Goal: Task Accomplishment & Management: Use online tool/utility

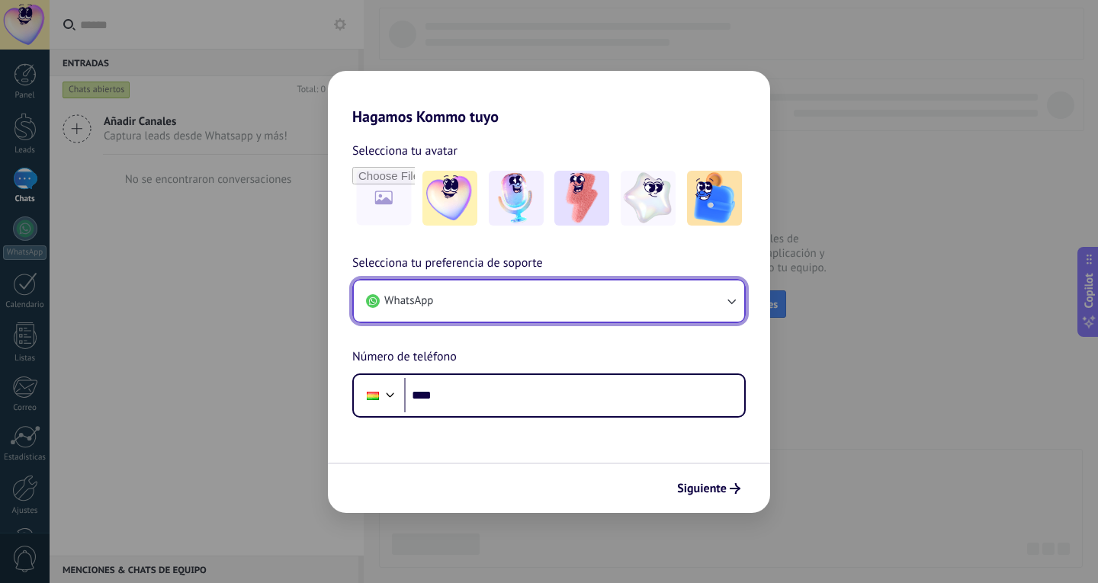
click at [724, 302] on icon "button" at bounding box center [731, 301] width 15 height 15
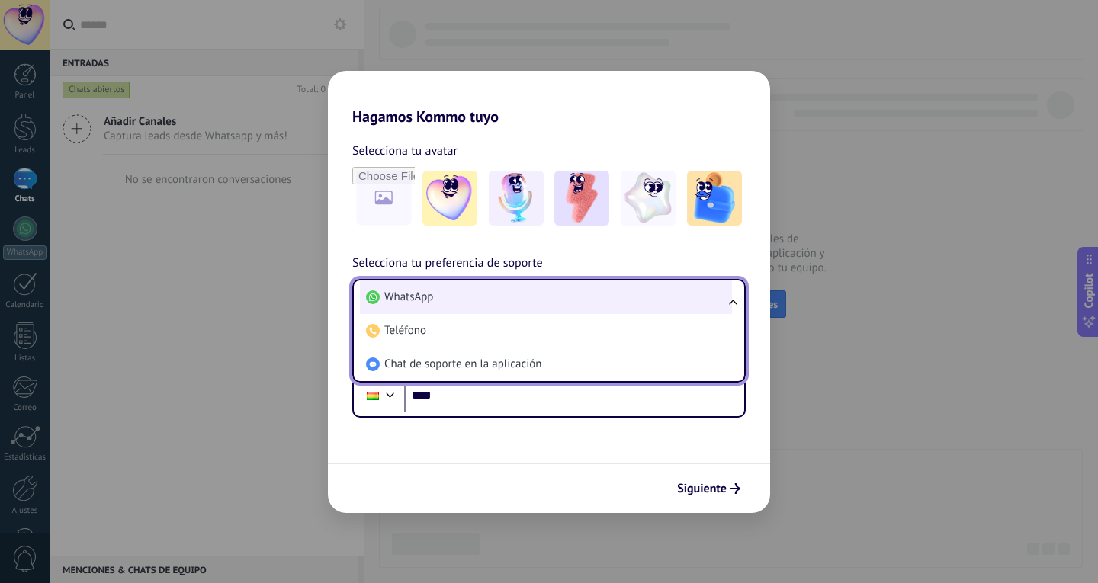
click at [602, 304] on li "WhatsApp" at bounding box center [546, 298] width 372 height 34
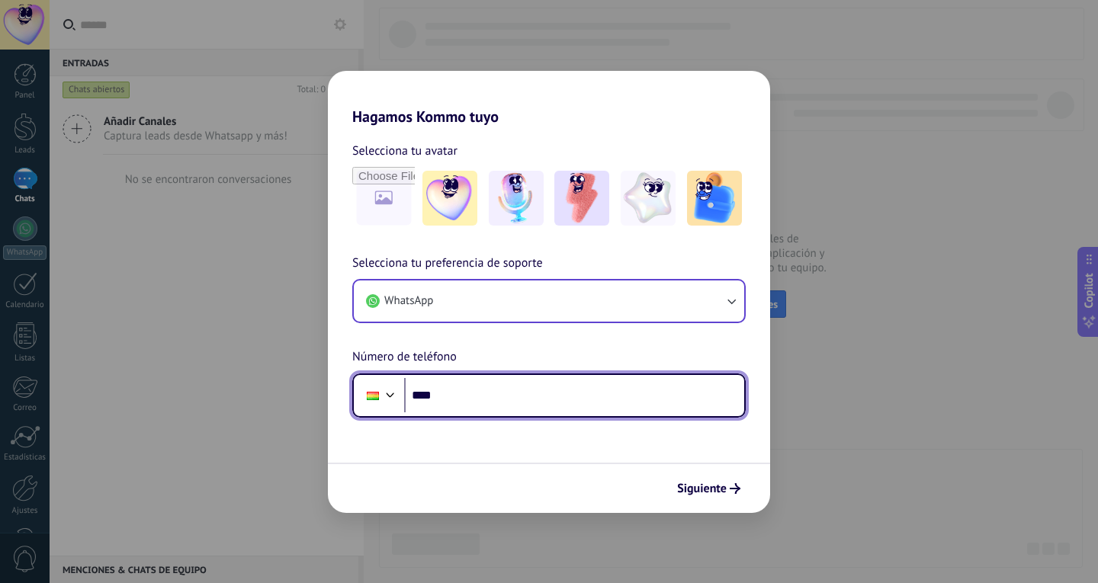
click at [516, 397] on input "****" at bounding box center [574, 395] width 340 height 35
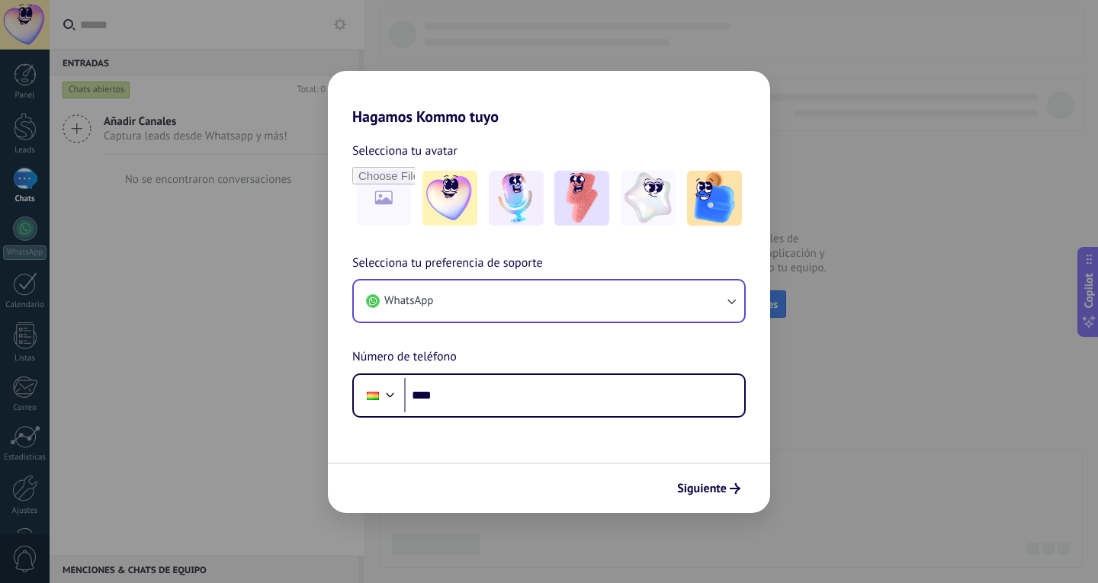
click at [956, 339] on div "Hagamos Kommo tuyo Selecciona tu avatar Selecciona tu preferencia de soporte Wh…" at bounding box center [549, 291] width 1098 height 583
click at [714, 499] on button "Siguiente" at bounding box center [708, 489] width 77 height 26
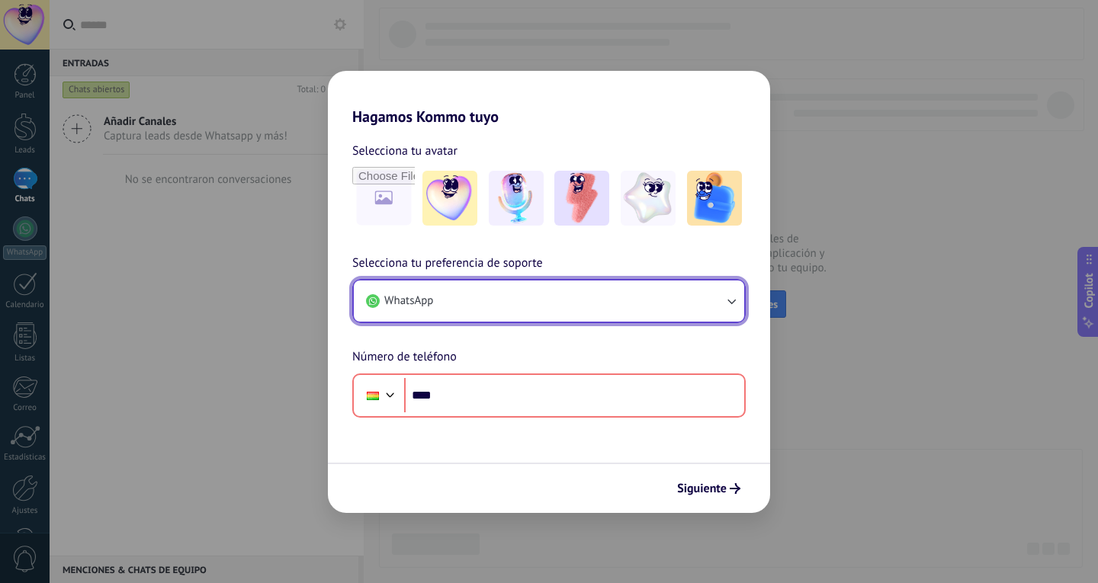
click at [589, 315] on button "WhatsApp" at bounding box center [549, 301] width 390 height 41
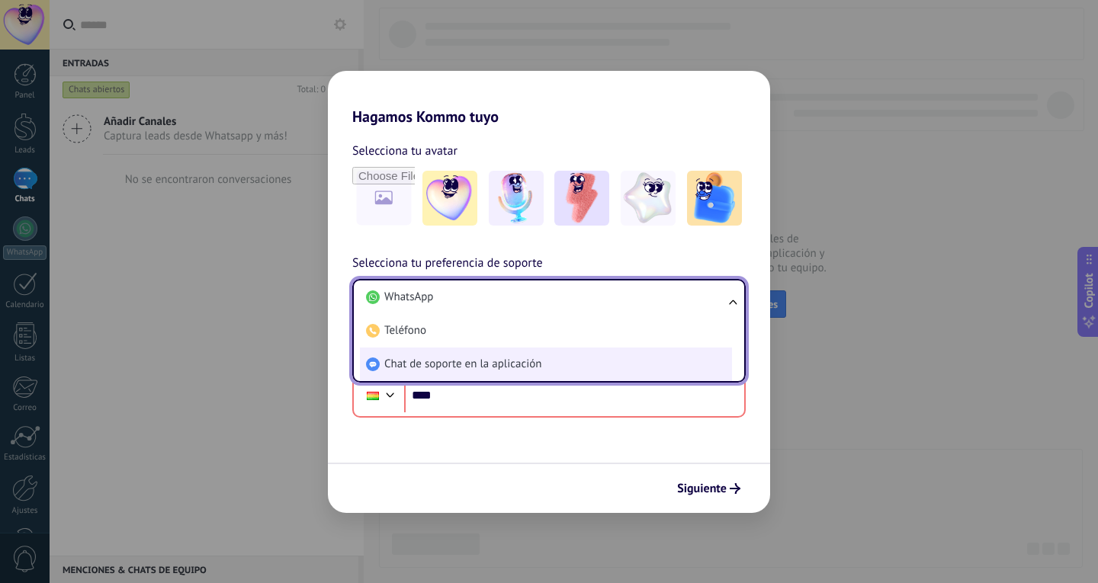
click at [575, 365] on li "Chat de soporte en la aplicación" at bounding box center [546, 365] width 372 height 34
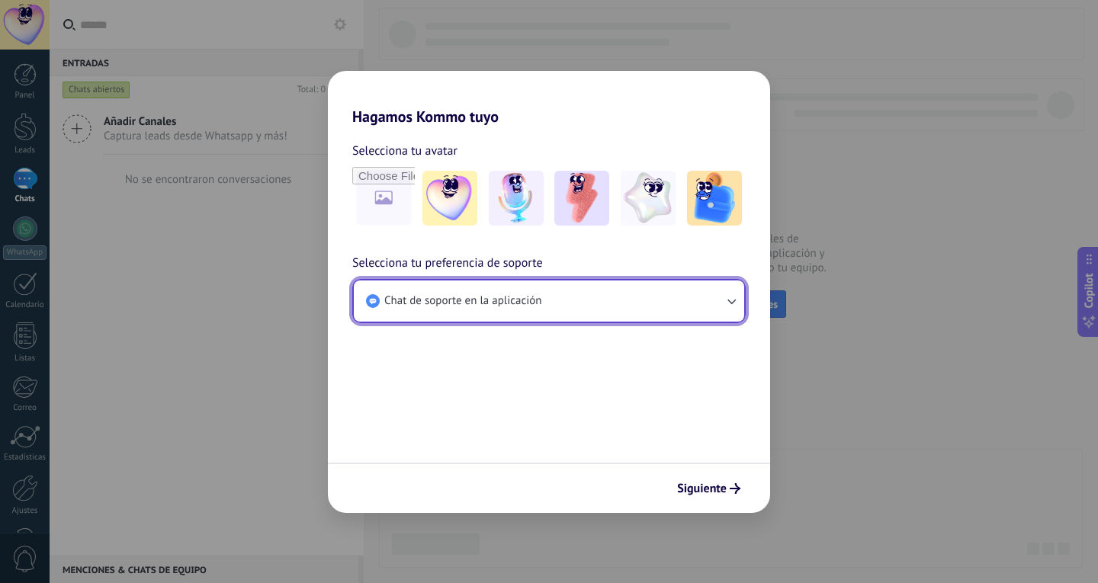
click at [612, 304] on button "Chat de soporte en la aplicación" at bounding box center [549, 301] width 390 height 41
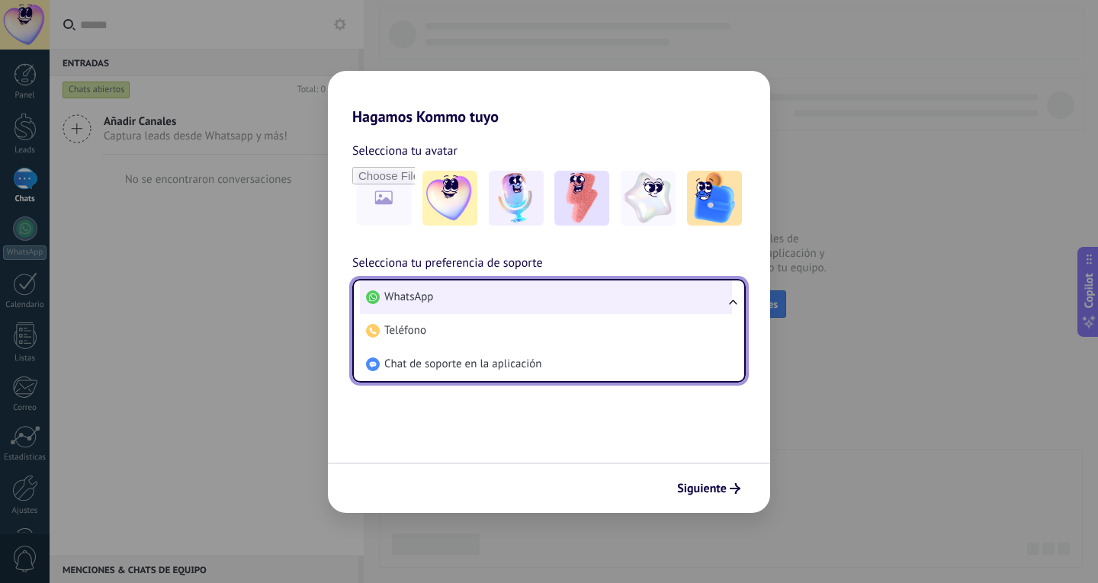
click at [455, 294] on li "WhatsApp" at bounding box center [546, 298] width 372 height 34
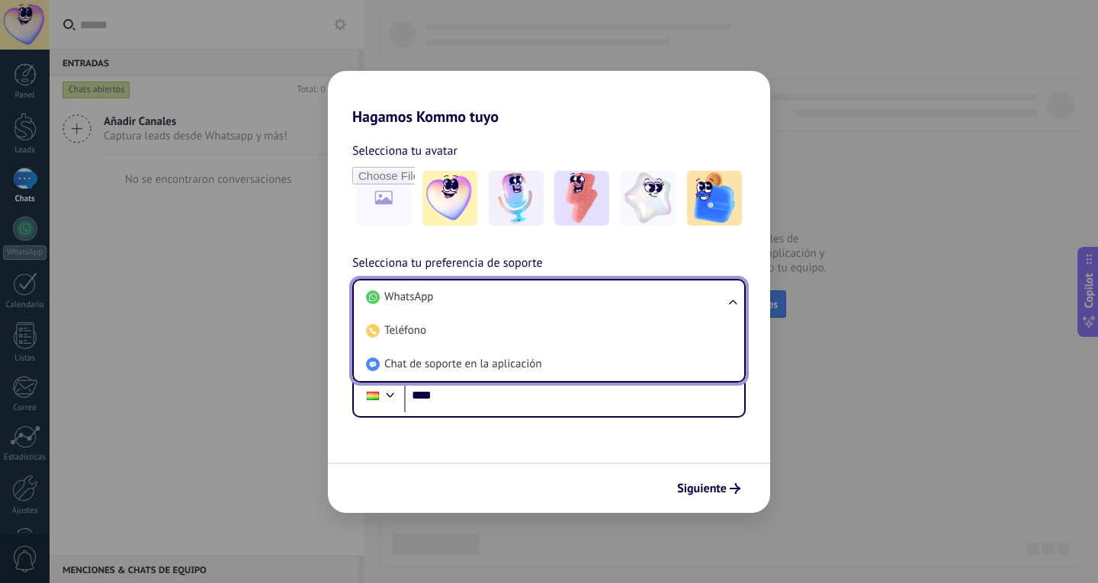
drag, startPoint x: 466, startPoint y: 286, endPoint x: 468, endPoint y: 270, distance: 16.2
click at [468, 273] on div "Selecciona tu preferencia de soporte WhatsApp WhatsApp Teléfono Chat de soporte…" at bounding box center [549, 336] width 442 height 164
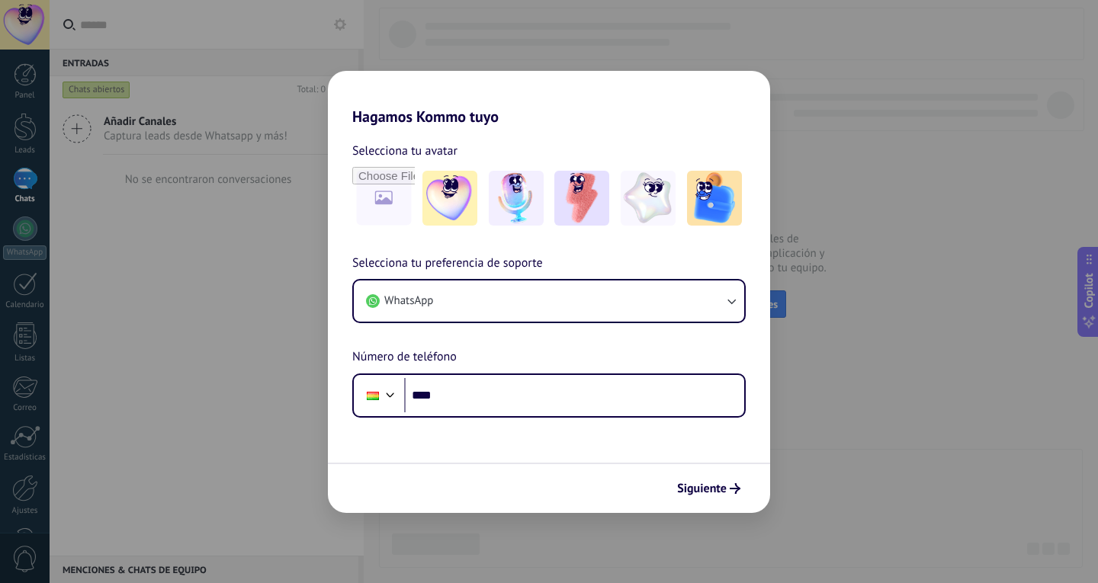
click at [454, 355] on span "Número de teléfono" at bounding box center [404, 358] width 104 height 20
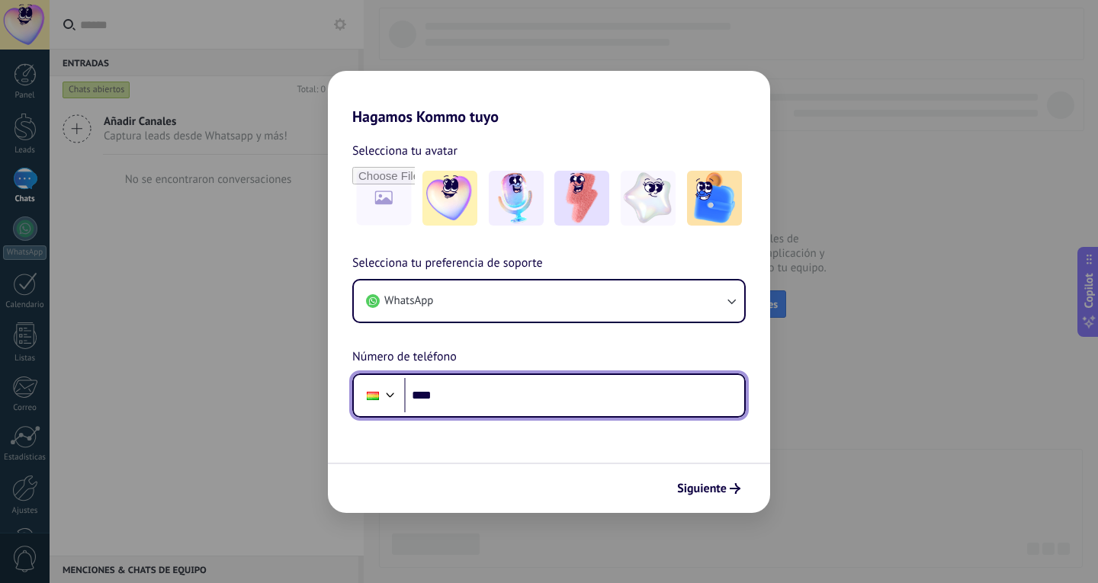
click at [560, 395] on input "****" at bounding box center [574, 395] width 340 height 35
paste input "**********"
type input "**********"
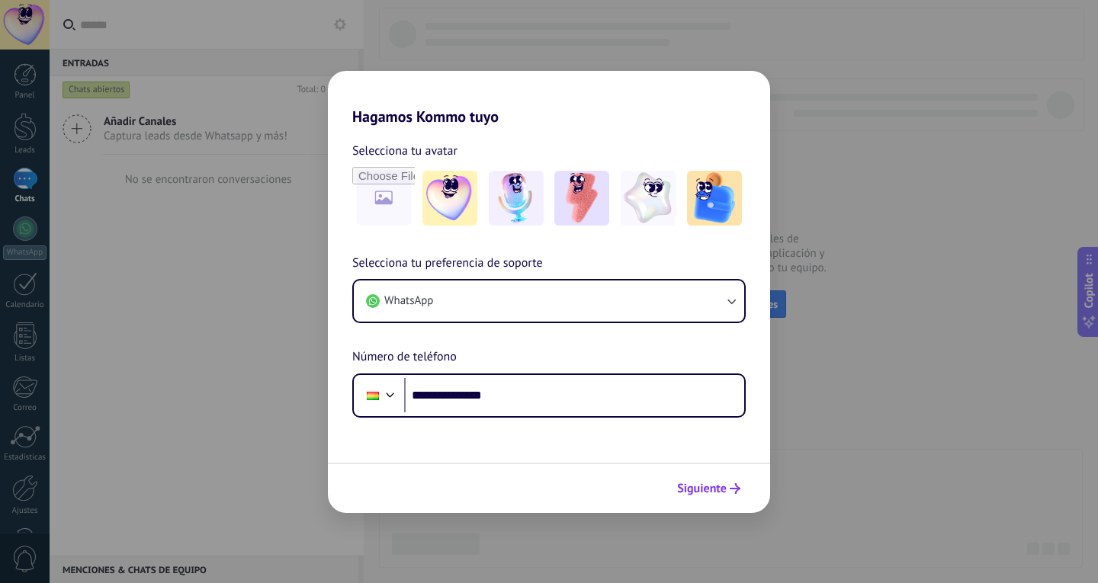
click at [701, 486] on span "Siguiente" at bounding box center [702, 488] width 50 height 11
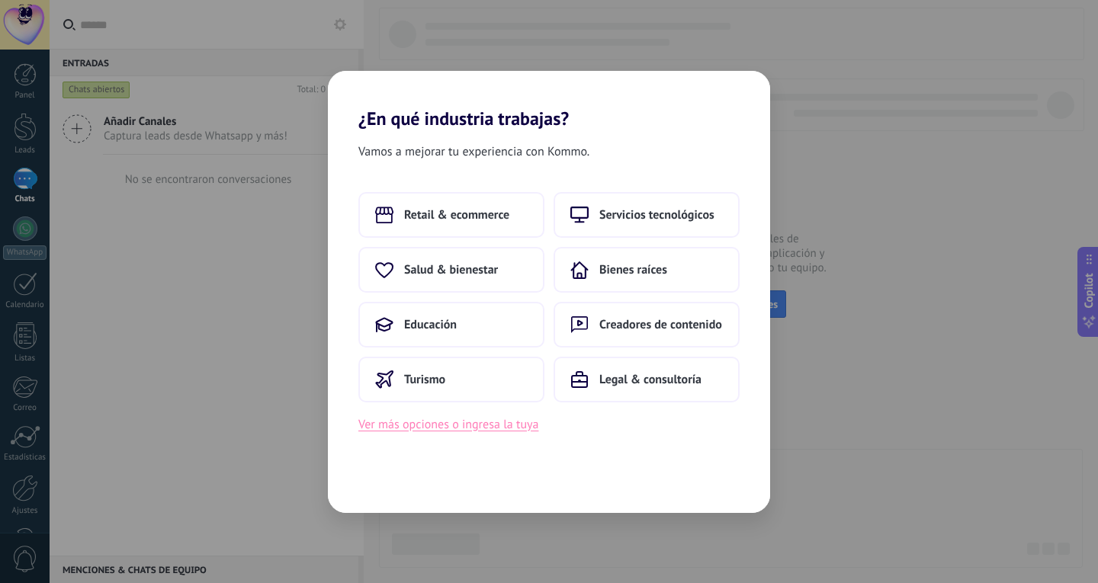
click at [470, 432] on button "Ver más opciones o ingresa la tuya" at bounding box center [448, 425] width 180 height 20
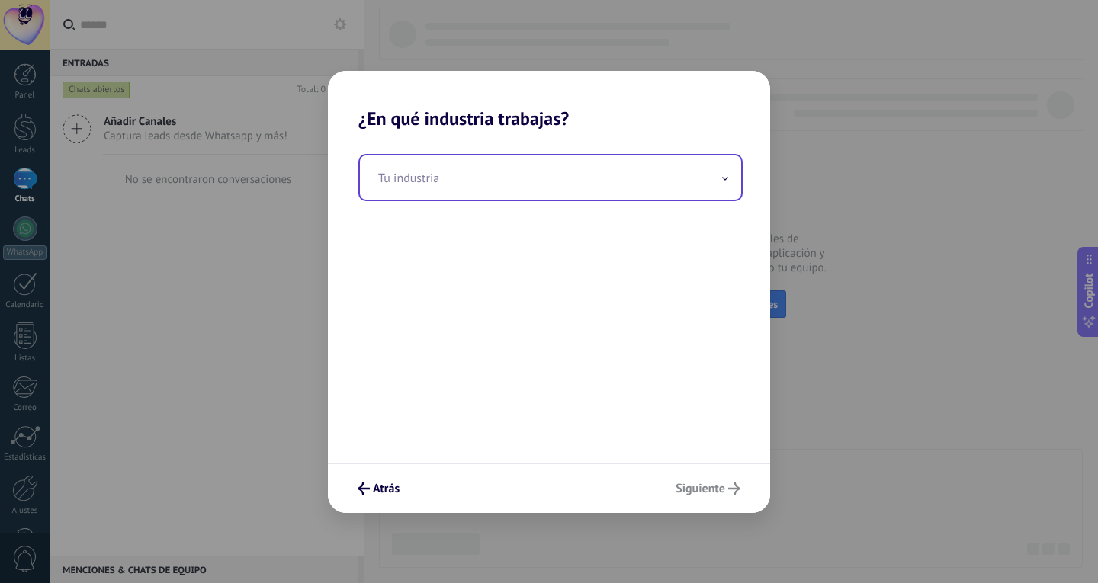
click at [509, 194] on input "text" at bounding box center [550, 178] width 381 height 44
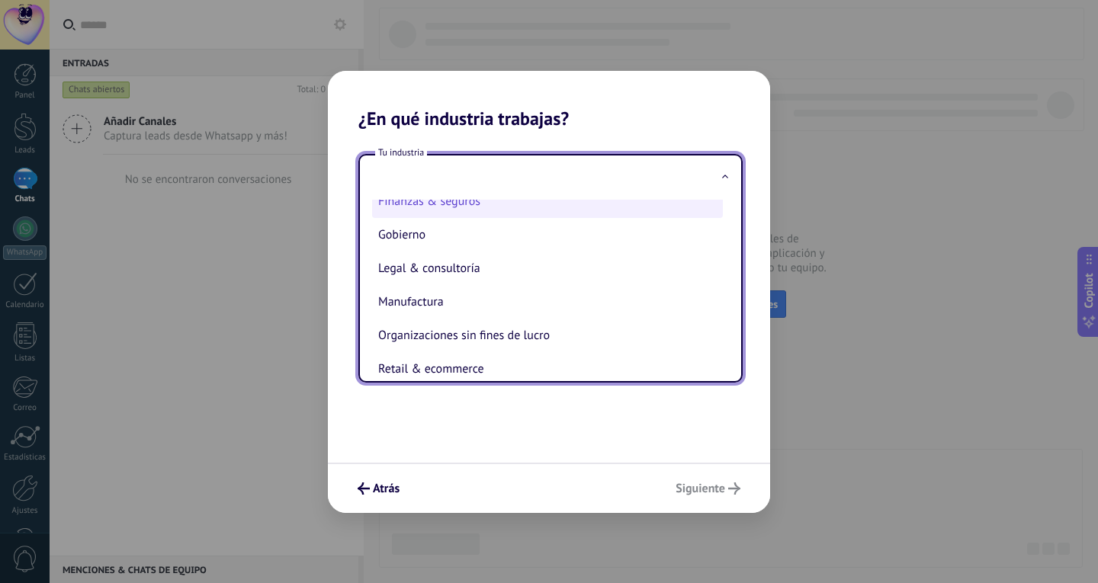
scroll to position [229, 0]
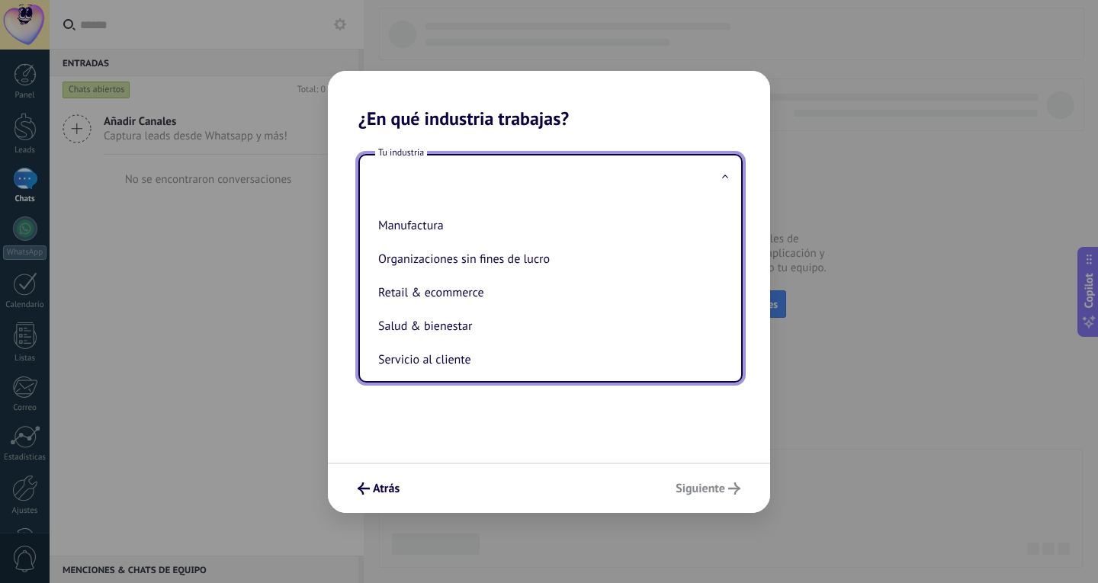
click at [515, 255] on li "Organizaciones sin fines de lucro" at bounding box center [547, 260] width 351 height 34
type input "**********"
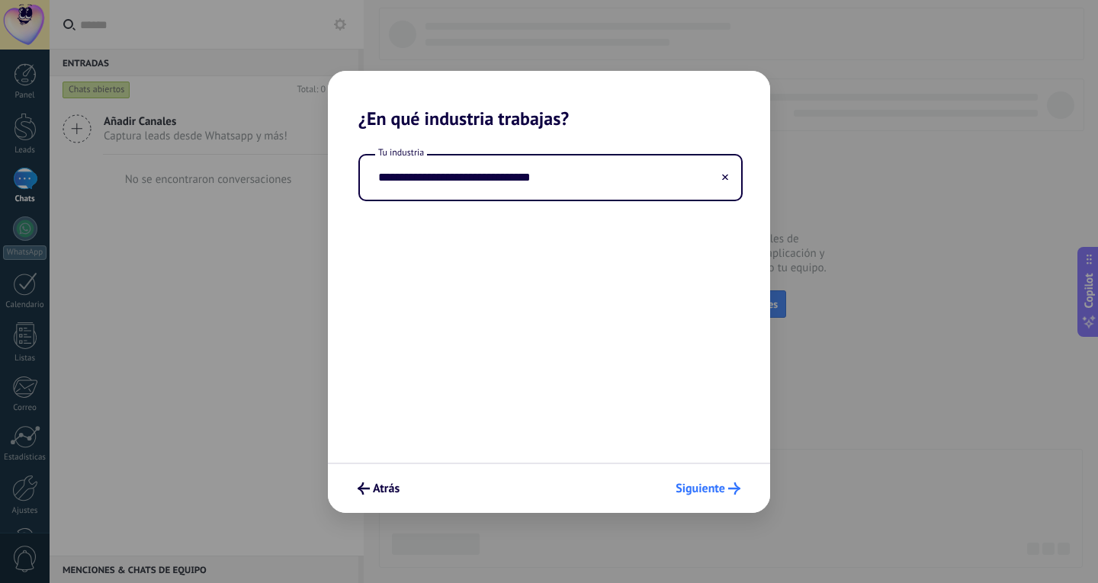
click at [727, 492] on span "Siguiente" at bounding box center [708, 489] width 65 height 12
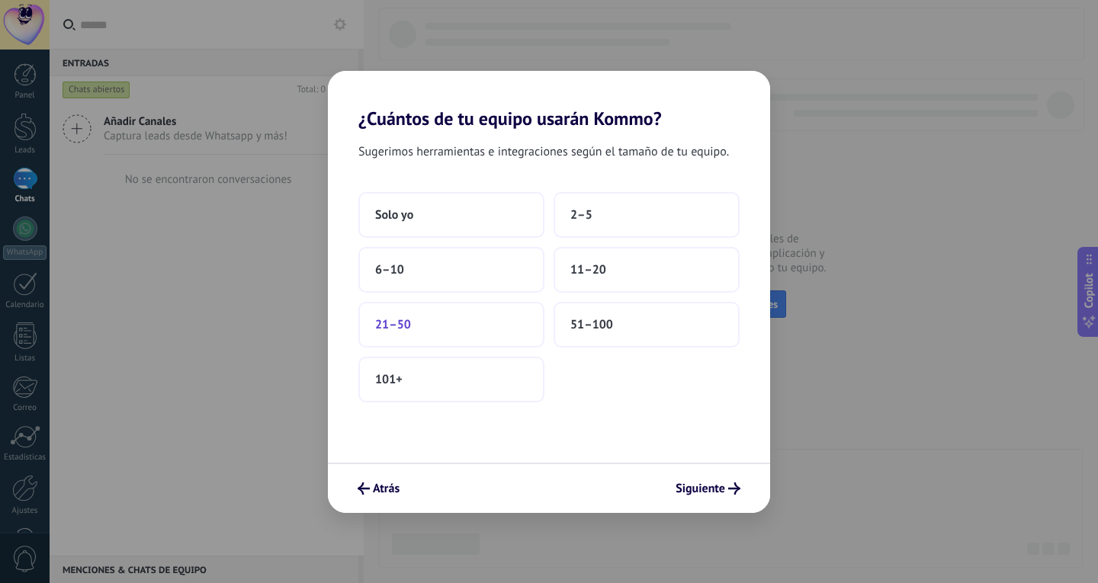
click at [467, 323] on button "21–50" at bounding box center [451, 325] width 186 height 46
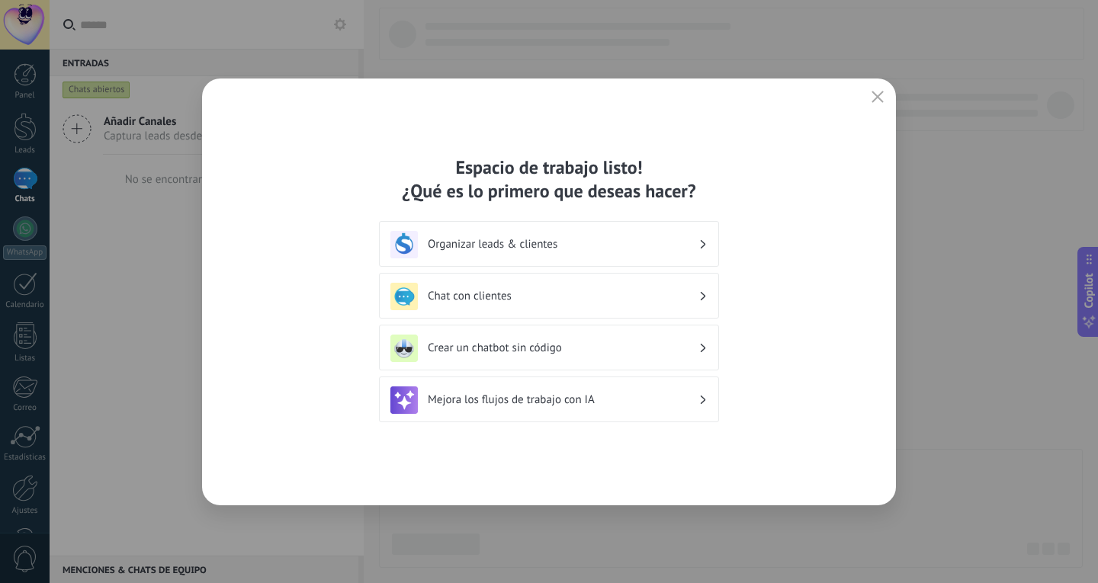
click at [589, 305] on div "Chat con clientes" at bounding box center [548, 296] width 317 height 27
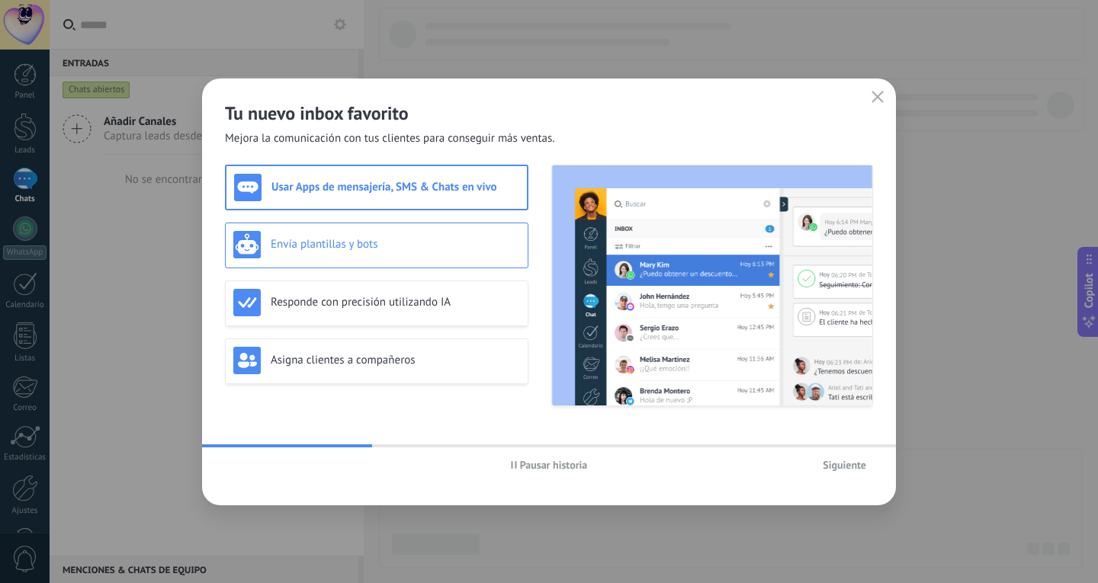
click at [455, 263] on div "Envía plantillas y bots" at bounding box center [377, 246] width 304 height 46
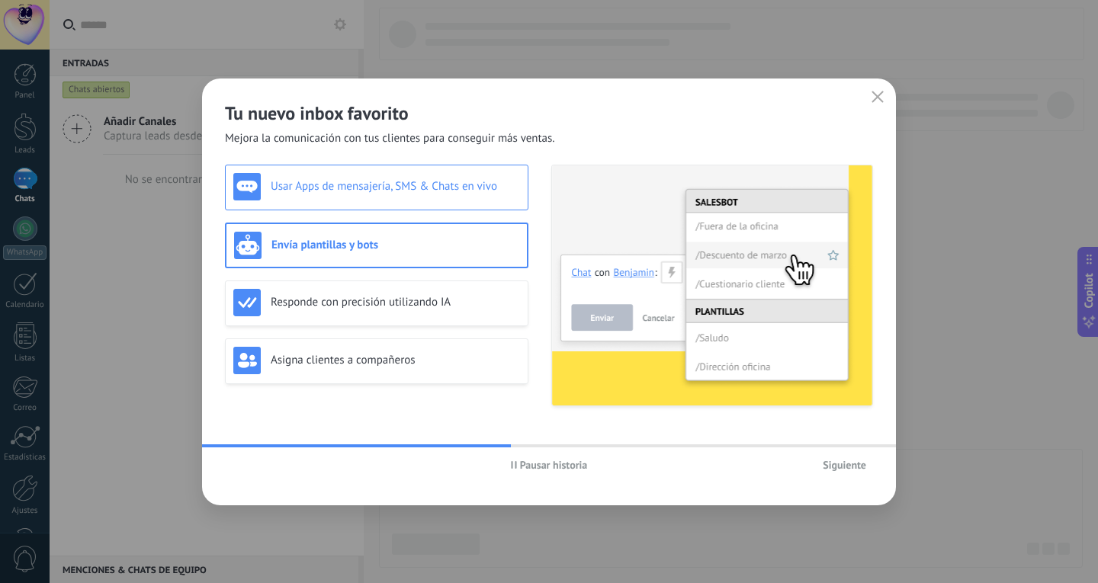
click at [496, 196] on div "Usar Apps de mensajería, SMS & Chats en vivo" at bounding box center [376, 186] width 287 height 27
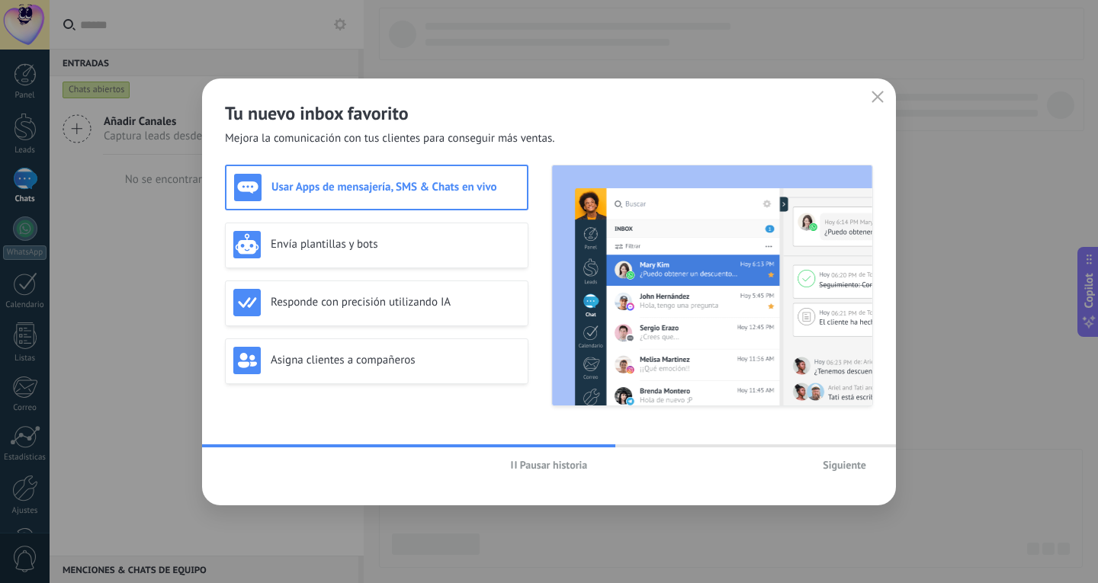
click at [845, 445] on div at bounding box center [549, 446] width 694 height 3
click at [843, 463] on span "Siguiente" at bounding box center [844, 465] width 43 height 11
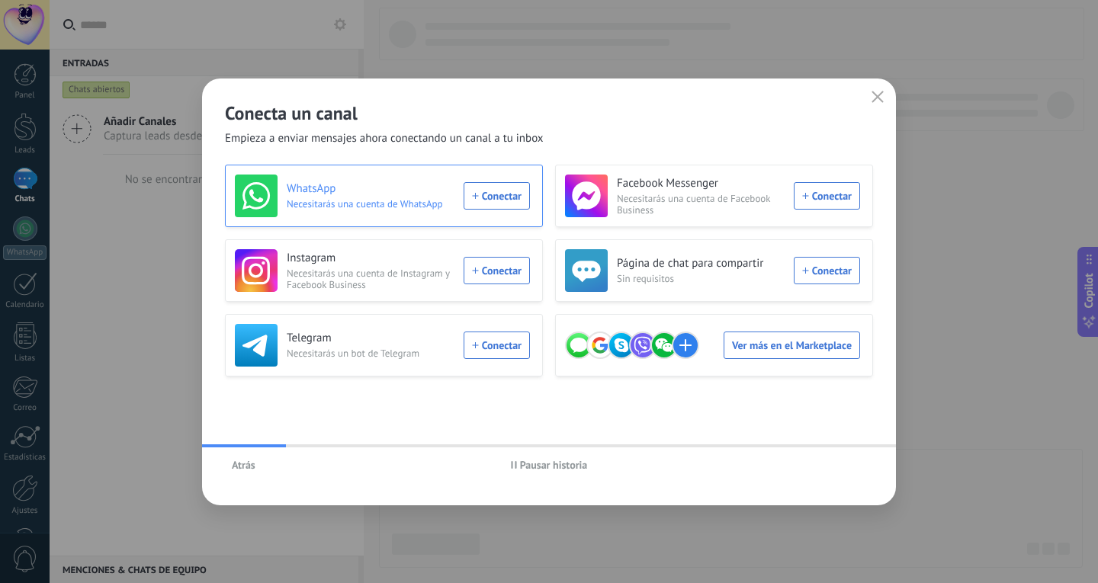
click at [493, 191] on div "WhatsApp Necesitarás una cuenta de WhatsApp Conectar" at bounding box center [382, 196] width 295 height 43
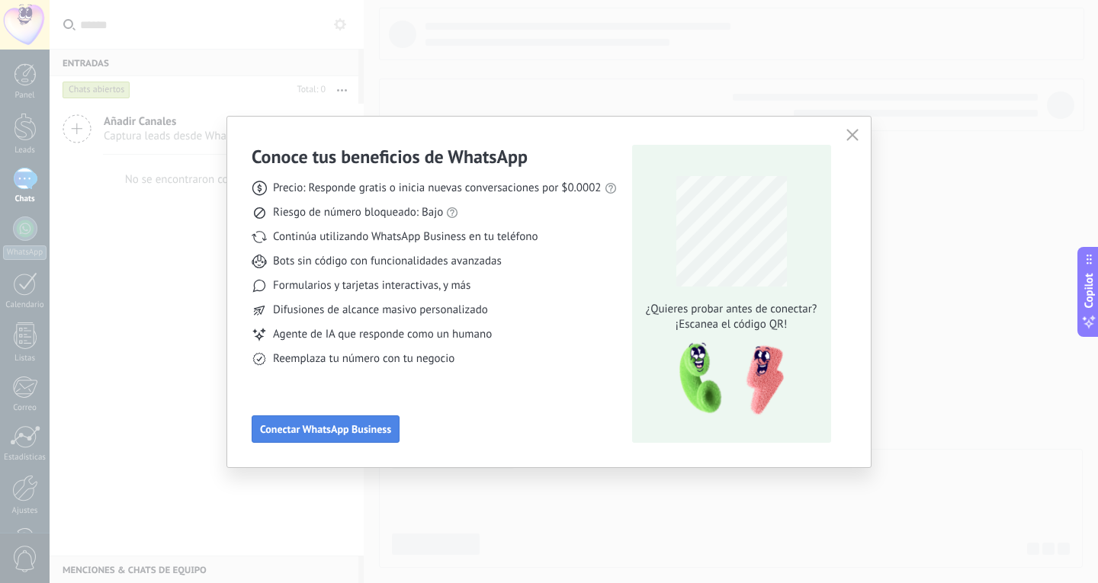
click at [365, 425] on span "Conectar WhatsApp Business" at bounding box center [325, 429] width 131 height 11
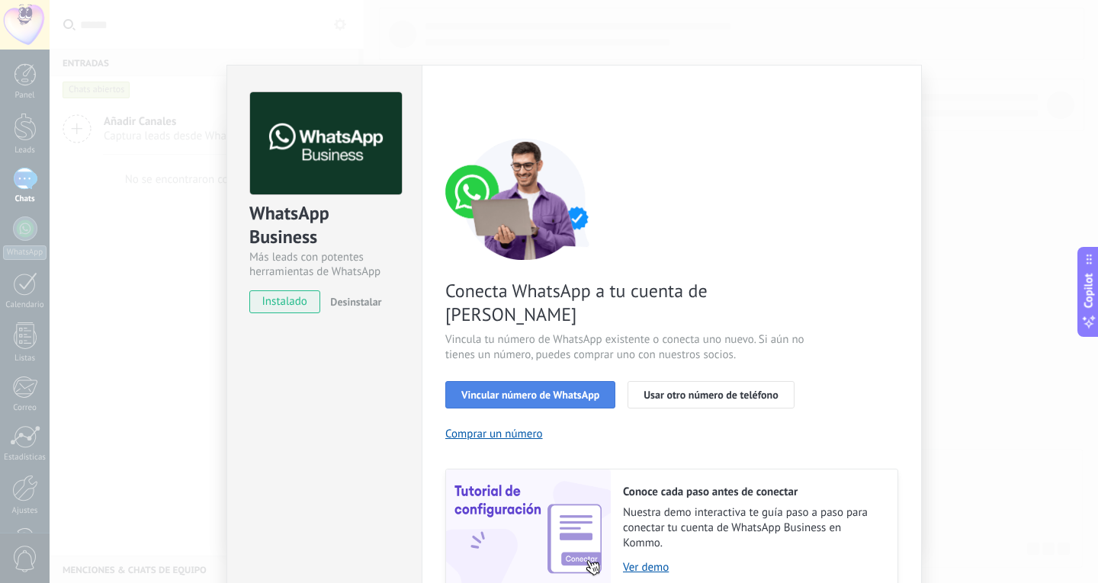
click at [545, 390] on span "Vincular número de WhatsApp" at bounding box center [530, 395] width 138 height 11
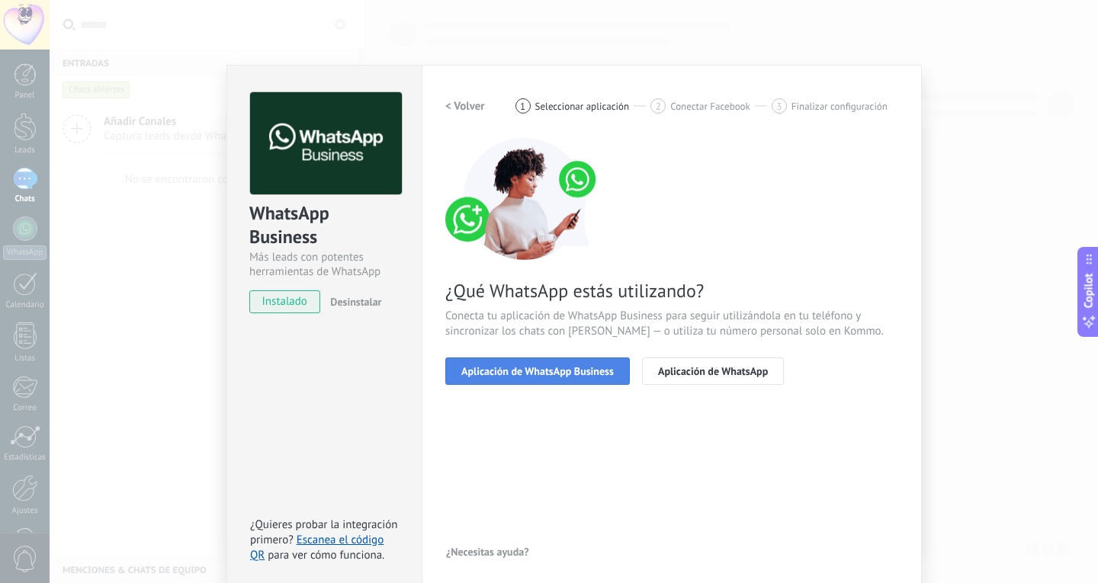
click at [549, 375] on span "Aplicación de WhatsApp Business" at bounding box center [537, 371] width 153 height 11
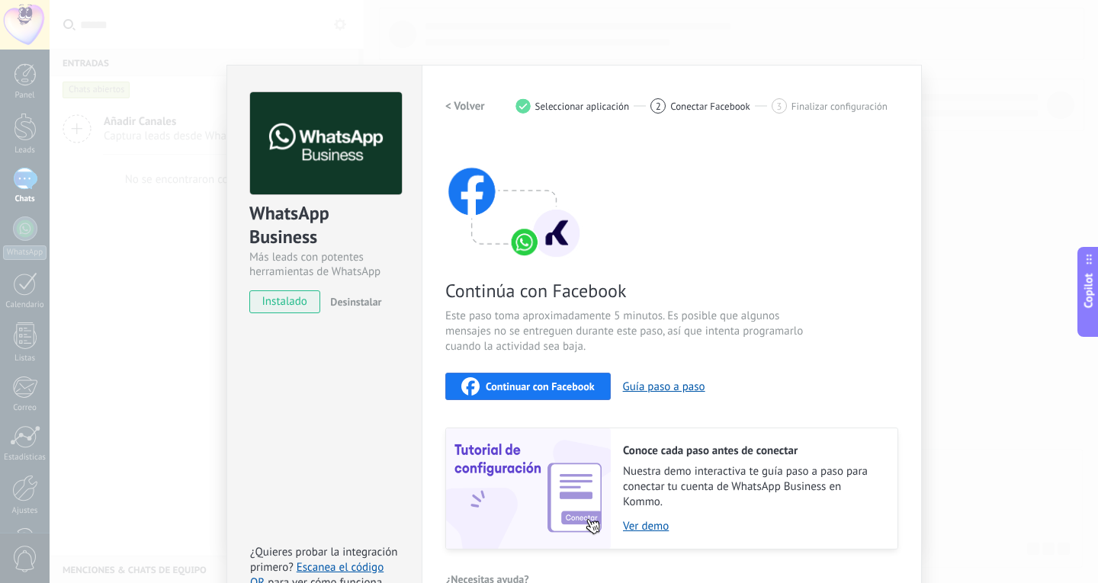
scroll to position [34, 0]
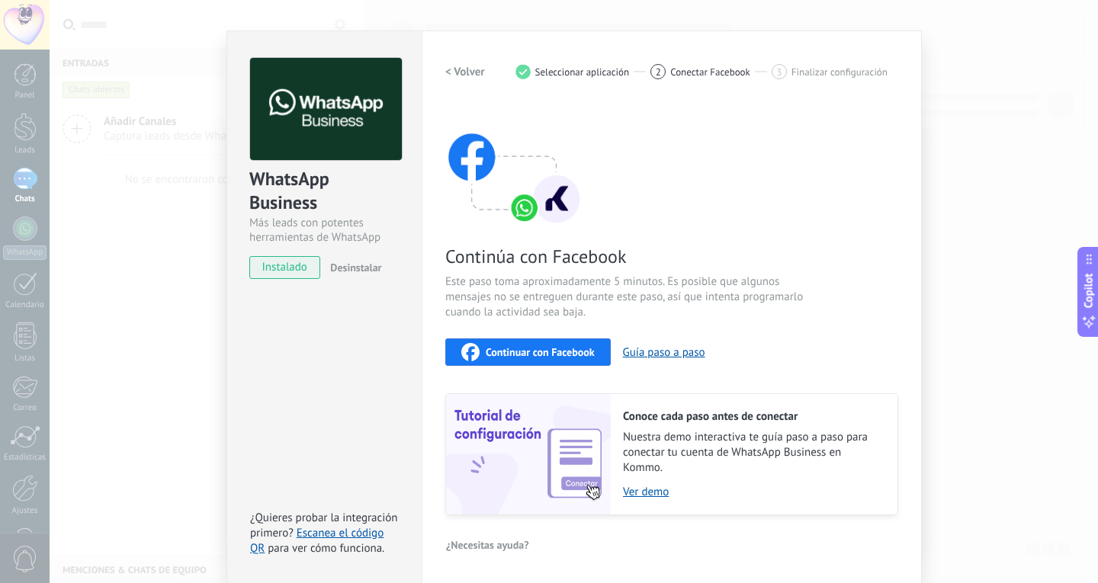
click at [561, 345] on div "Continuar con Facebook" at bounding box center [527, 352] width 133 height 18
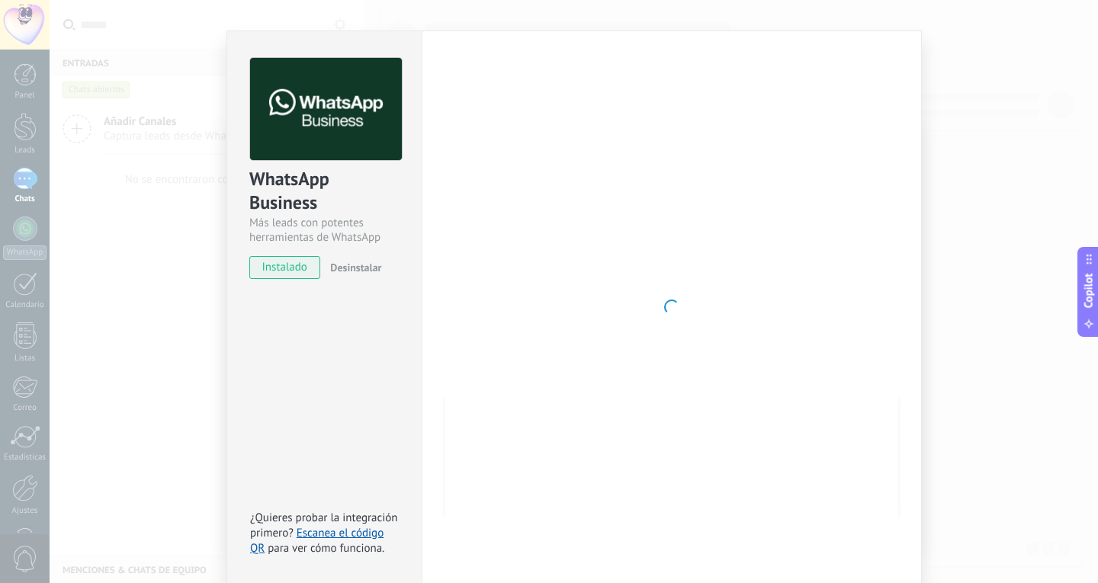
click at [724, 232] on div at bounding box center [671, 307] width 453 height 499
